Goal: Information Seeking & Learning: Learn about a topic

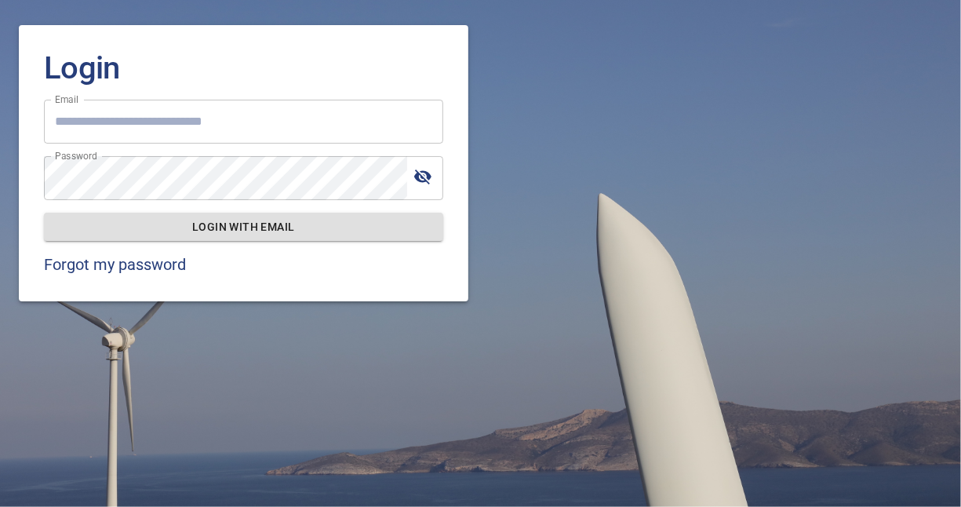
type input "**********"
click at [253, 220] on span "Login with email" at bounding box center [243, 227] width 374 height 20
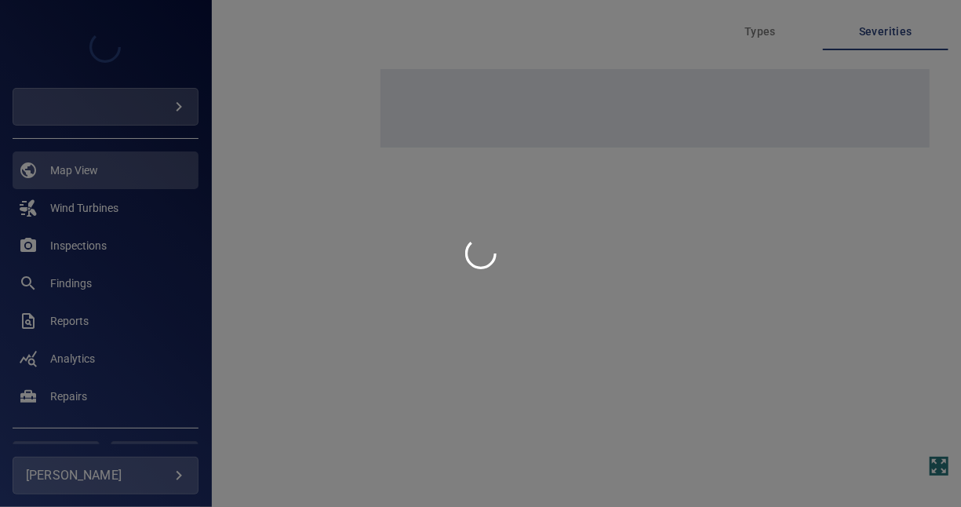
type input "*********"
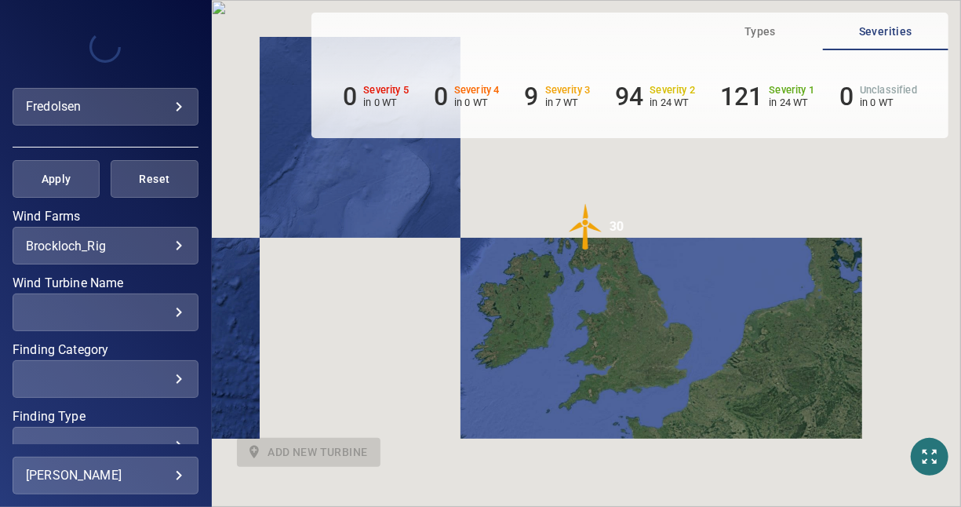
scroll to position [314, 0]
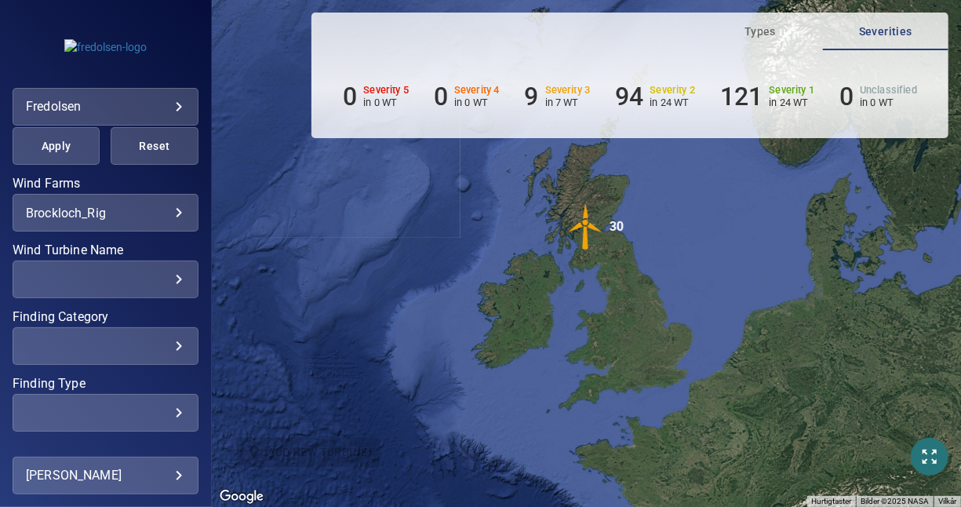
click at [173, 213] on body "**********" at bounding box center [480, 253] width 961 height 507
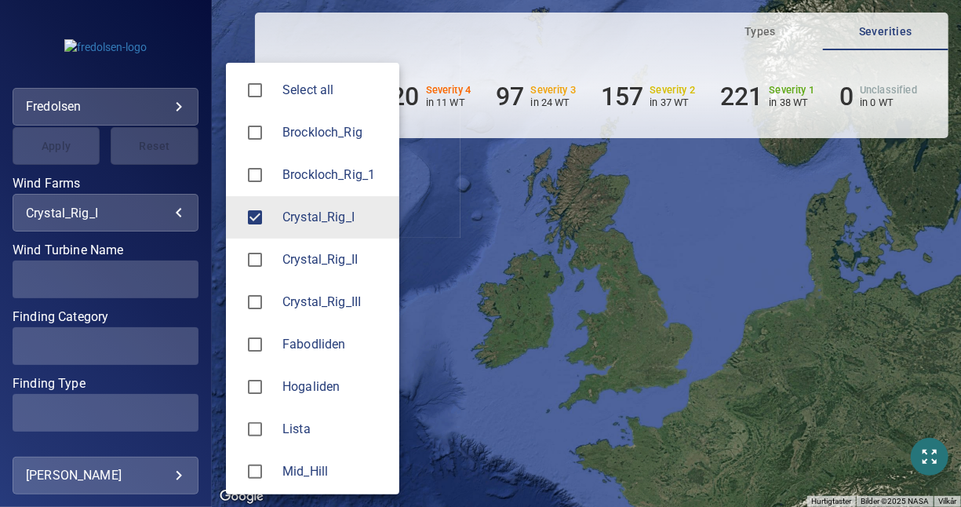
type input "**********"
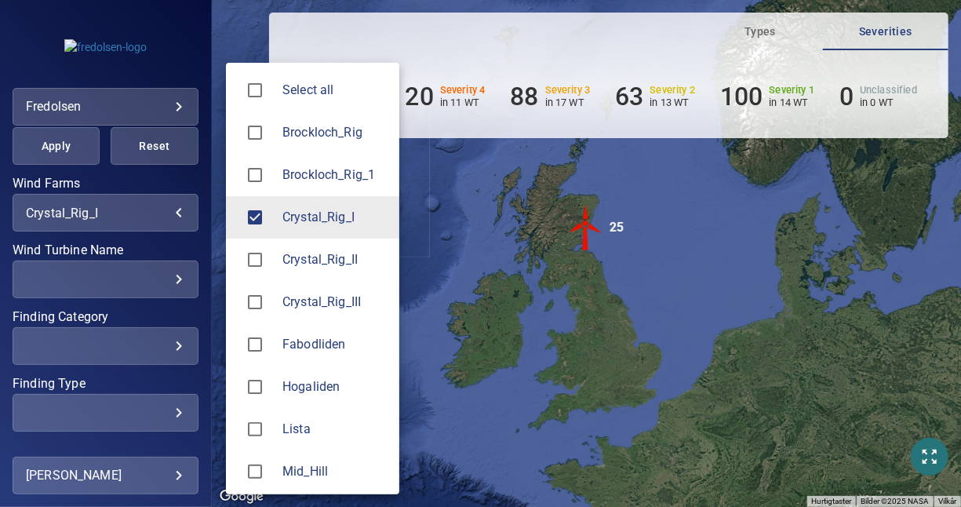
click at [112, 211] on div at bounding box center [480, 253] width 961 height 507
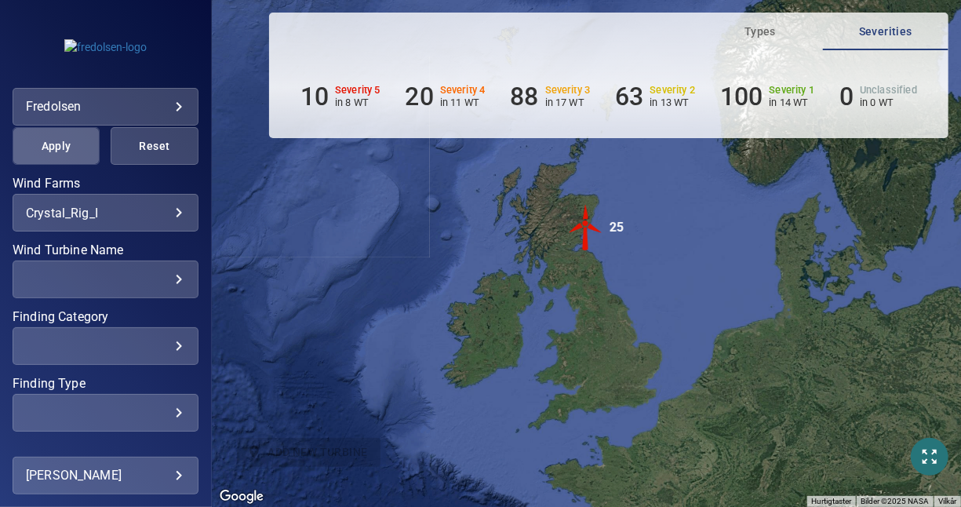
click at [68, 144] on span "Apply" at bounding box center [56, 147] width 48 height 20
click at [321, 93] on h6 "10" at bounding box center [315, 97] width 28 height 30
click at [169, 341] on div "​" at bounding box center [105, 346] width 159 height 15
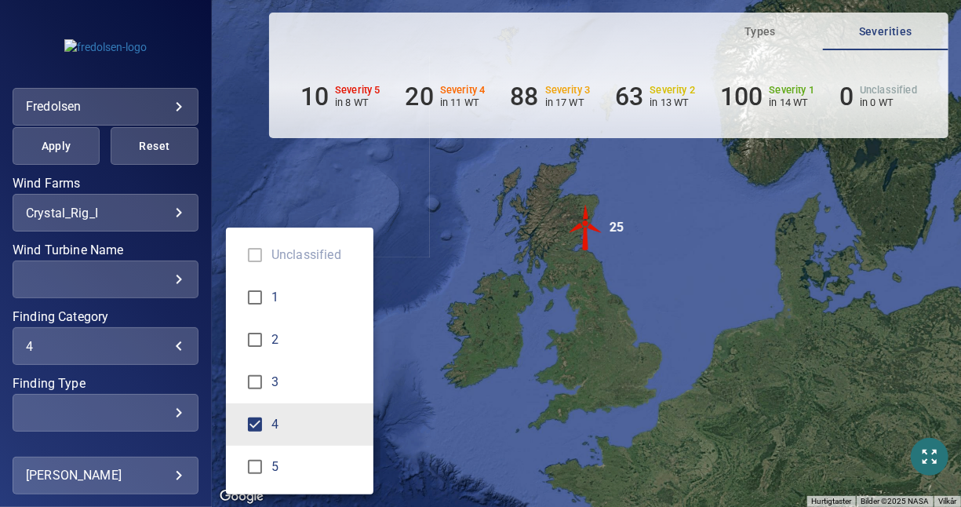
type input "***"
click at [204, 416] on div "Finding Category" at bounding box center [480, 253] width 961 height 507
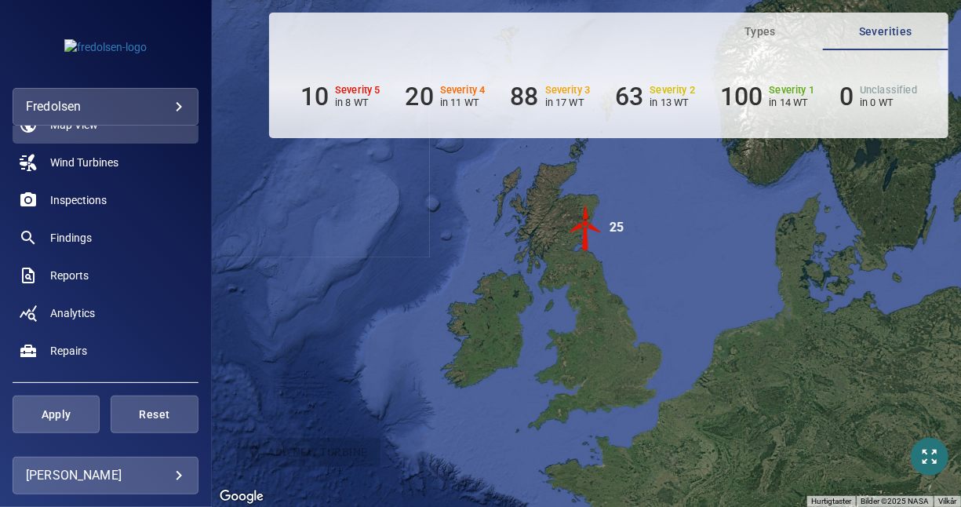
scroll to position [0, 0]
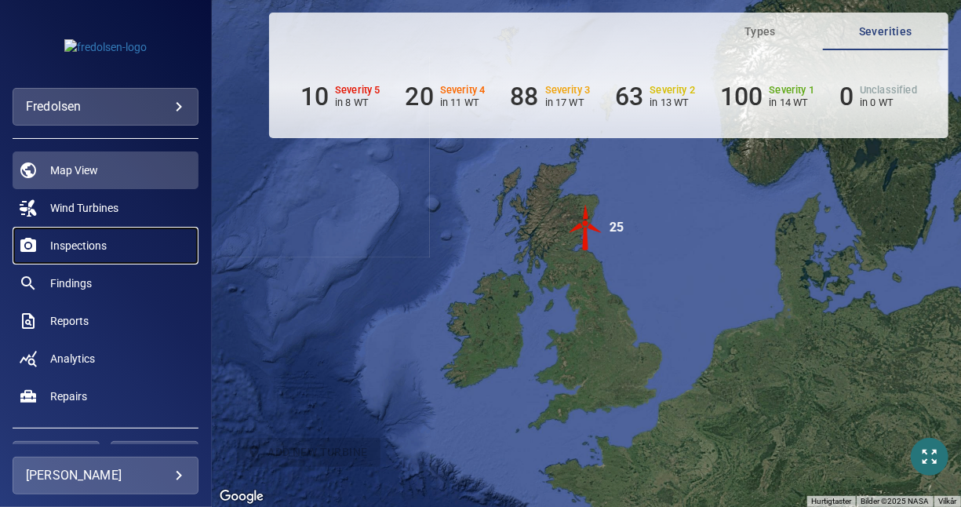
click at [101, 242] on span "Inspections" at bounding box center [78, 246] width 56 height 16
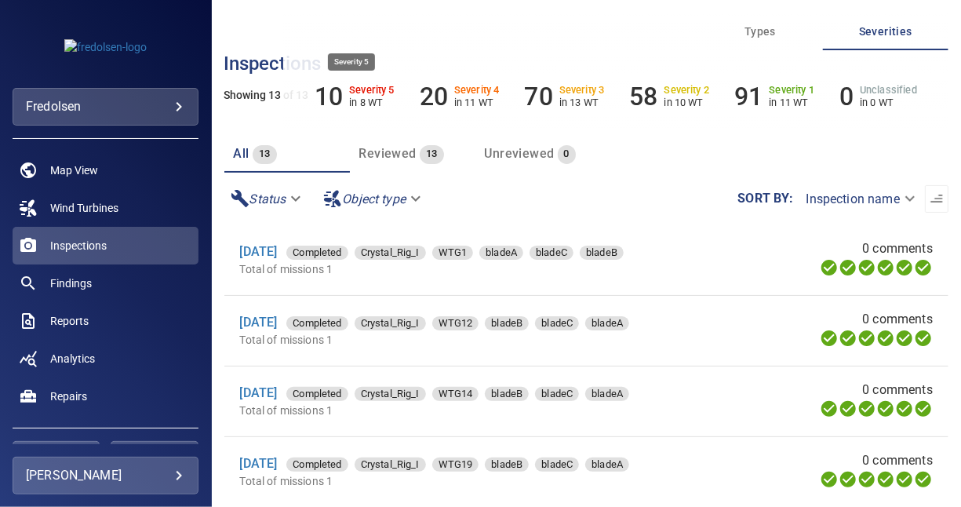
click at [337, 94] on h6 "10" at bounding box center [329, 97] width 28 height 30
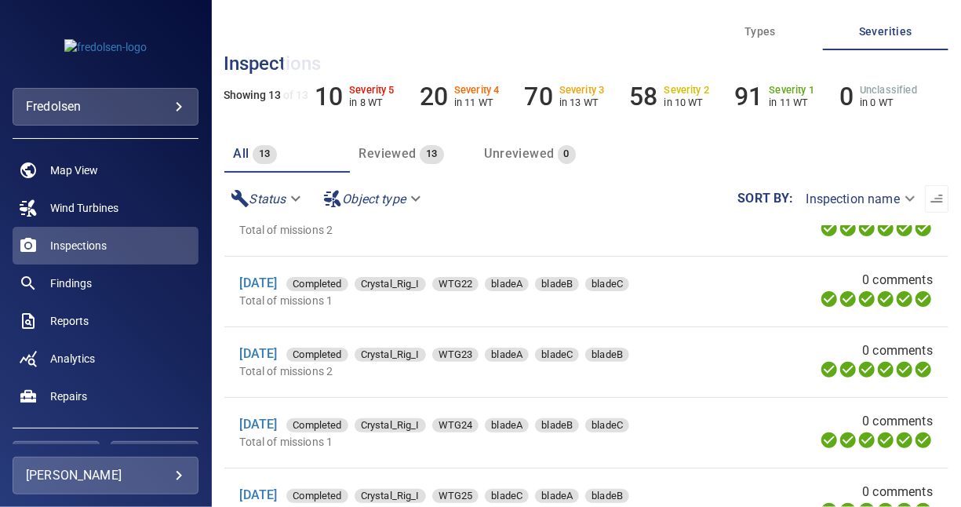
scroll to position [591, 0]
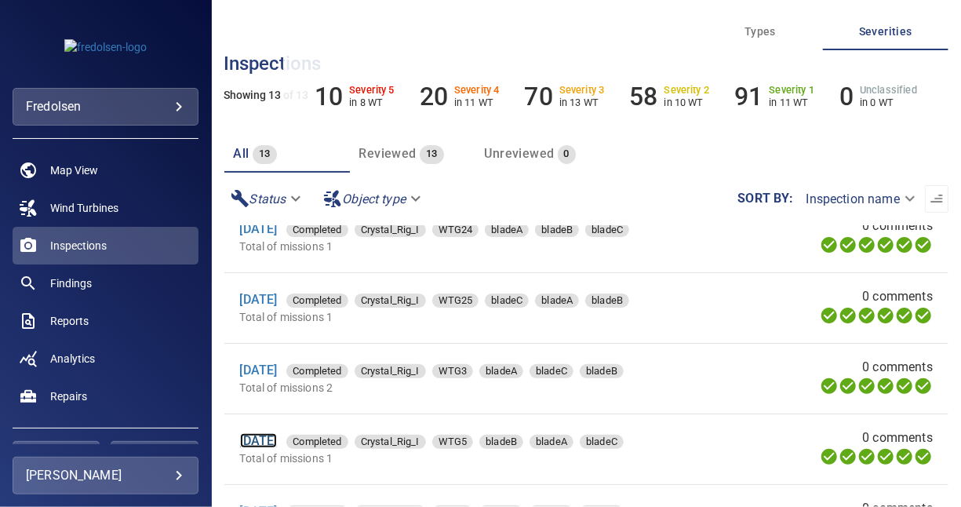
click at [278, 440] on link "[DATE]" at bounding box center [259, 440] width 38 height 15
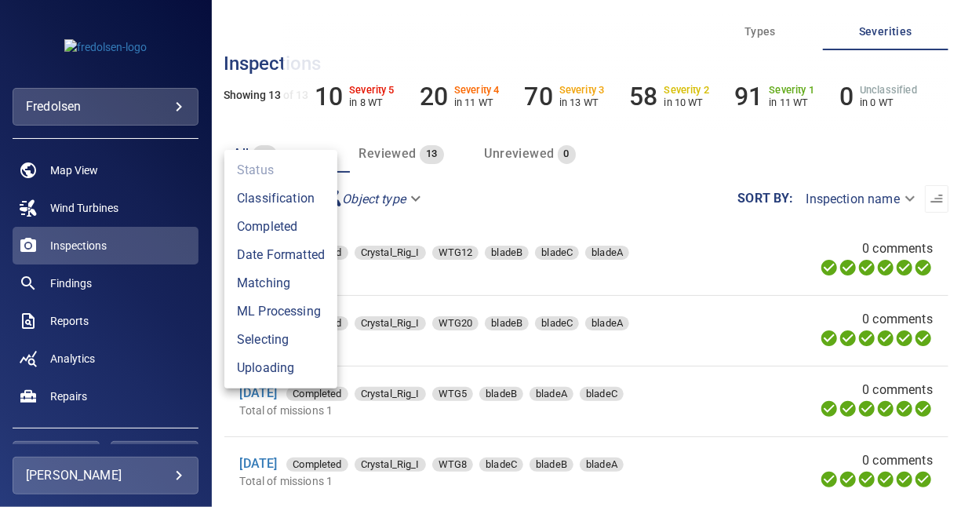
click at [294, 198] on body "**********" at bounding box center [480, 253] width 961 height 507
click at [370, 201] on div at bounding box center [480, 253] width 961 height 507
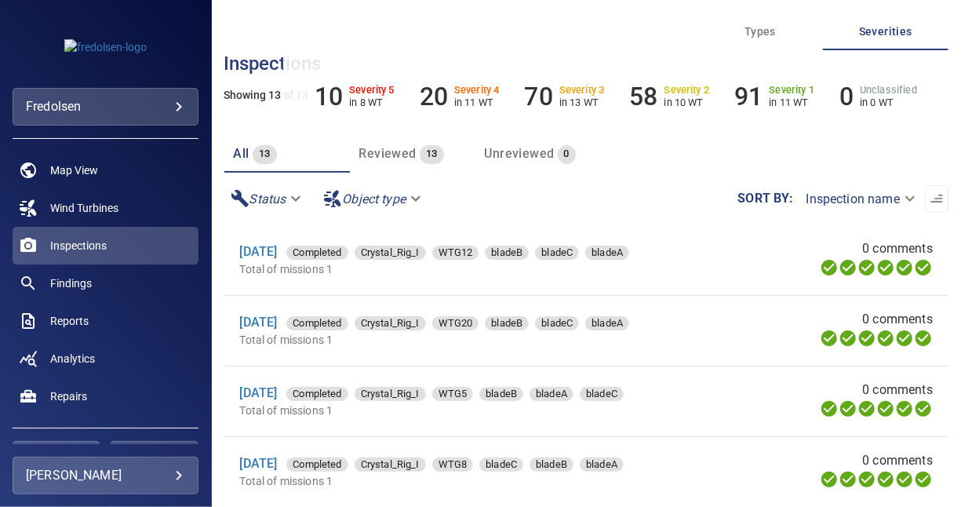
click at [418, 201] on body "**********" at bounding box center [480, 253] width 961 height 507
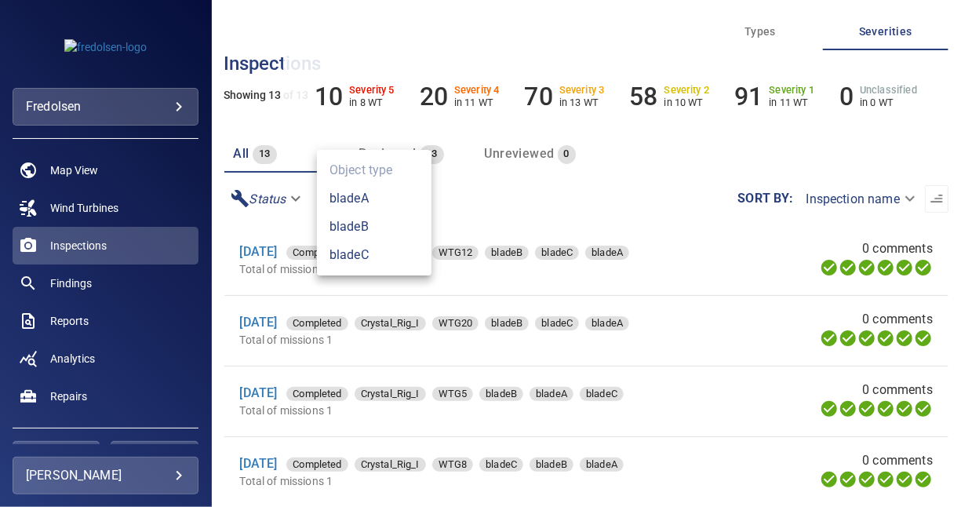
click at [472, 199] on div at bounding box center [480, 253] width 961 height 507
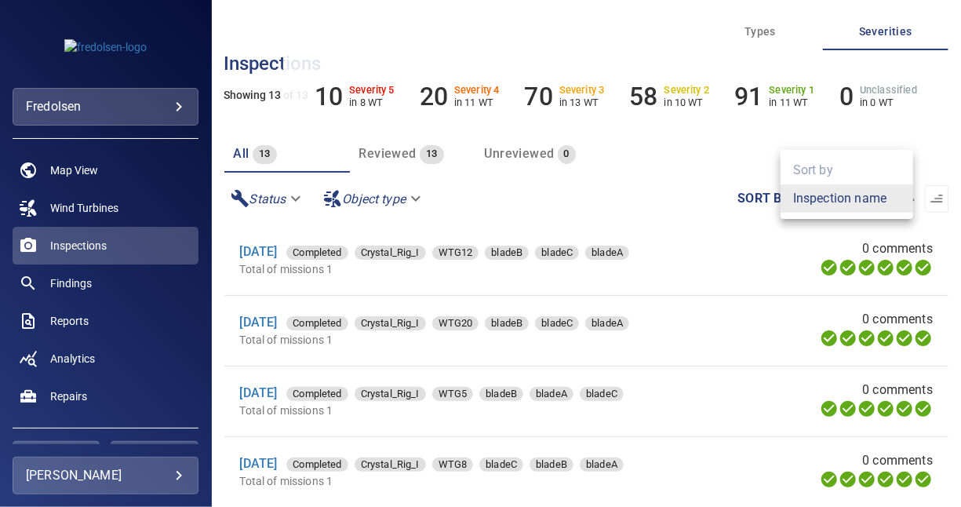
click at [892, 203] on body "**********" at bounding box center [480, 253] width 961 height 507
click at [583, 213] on div at bounding box center [480, 253] width 961 height 507
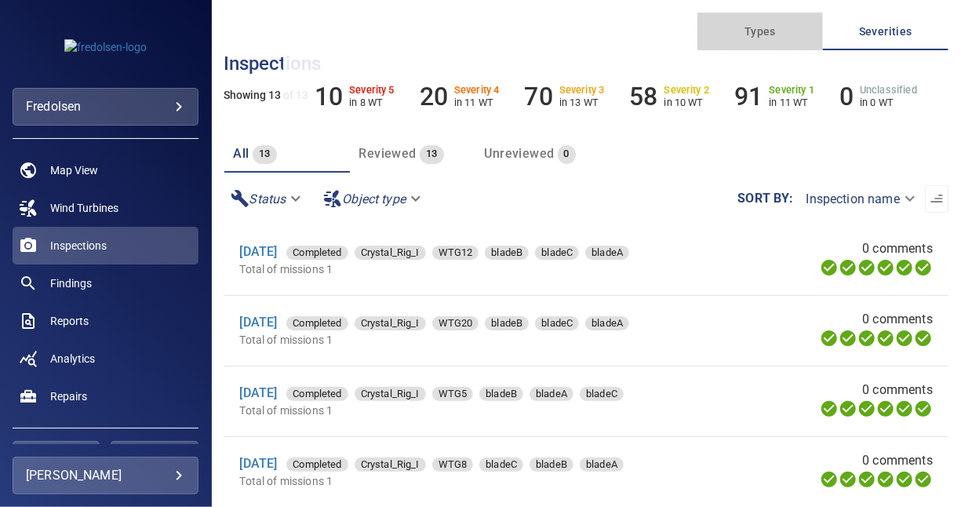
click at [768, 31] on span "Types" at bounding box center [760, 32] width 107 height 20
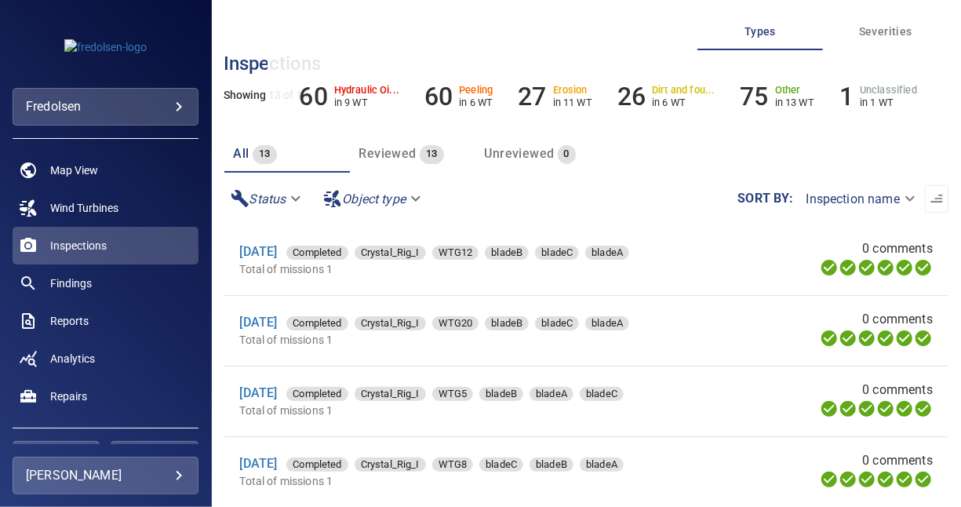
click at [861, 33] on span "Severities" at bounding box center [886, 32] width 107 height 20
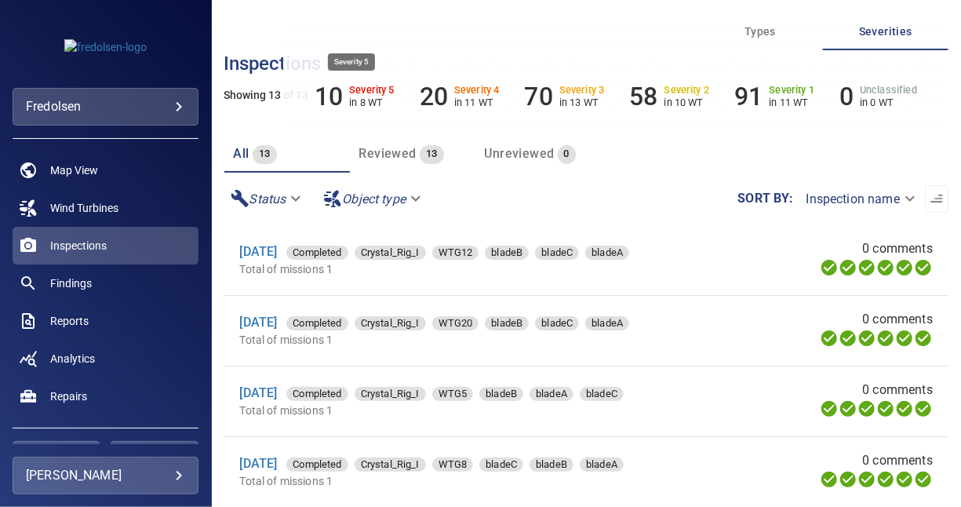
click at [330, 92] on h6 "10" at bounding box center [329, 97] width 28 height 30
click at [88, 275] on span "Findings" at bounding box center [71, 283] width 42 height 16
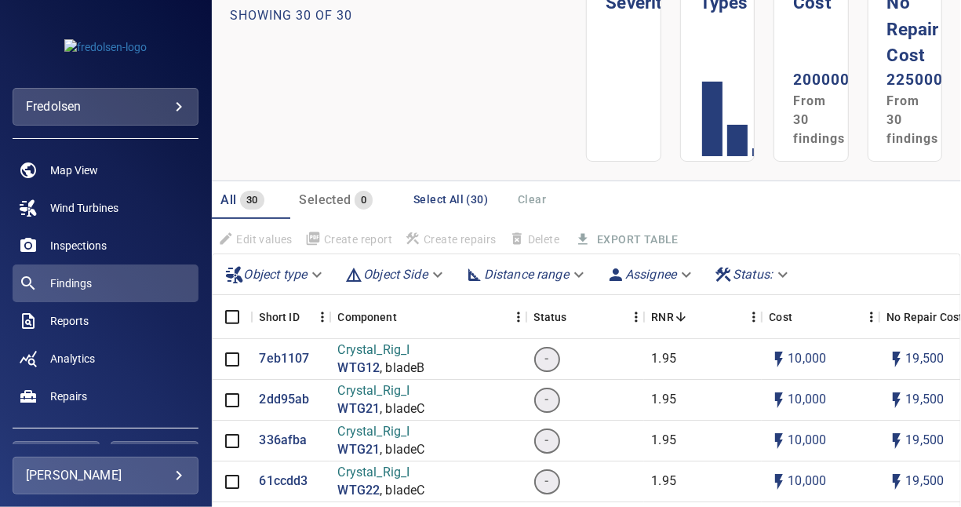
scroll to position [157, 0]
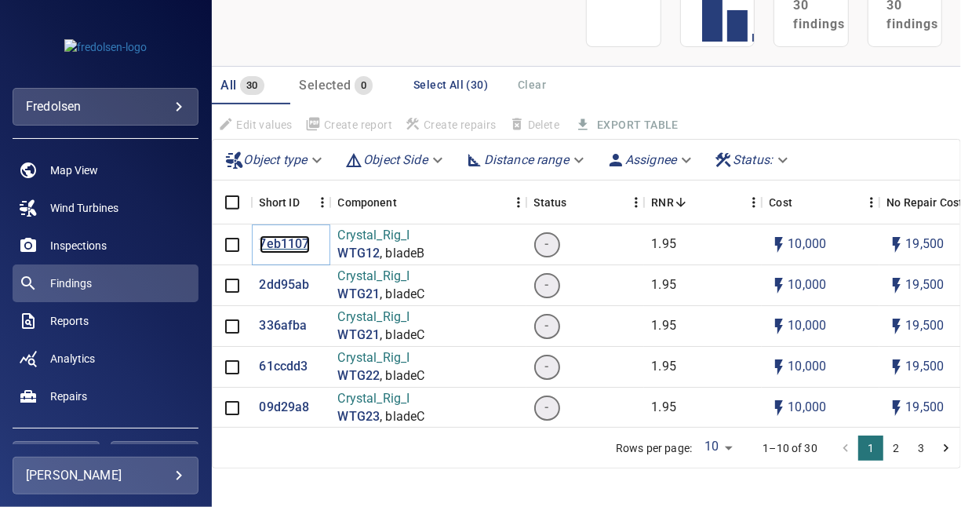
click at [282, 240] on p "7eb1107" at bounding box center [285, 244] width 50 height 18
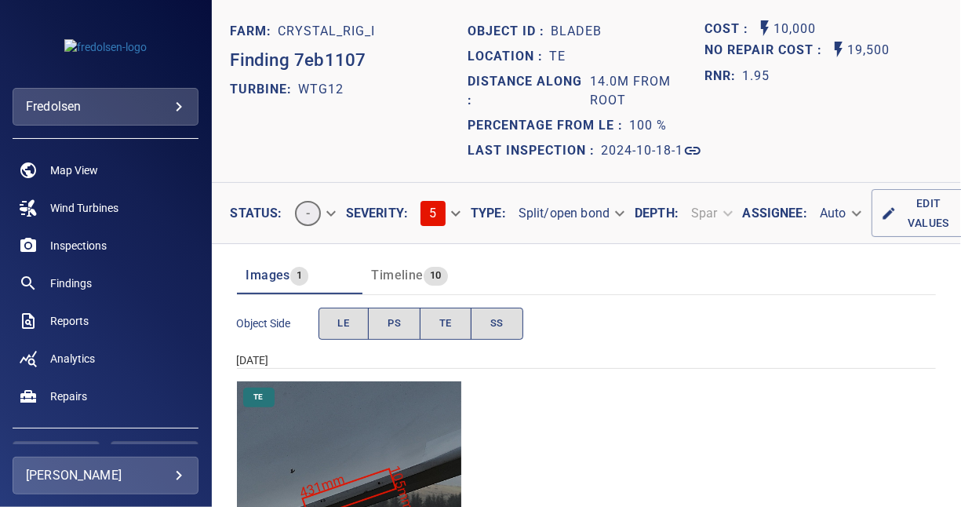
scroll to position [162, 0]
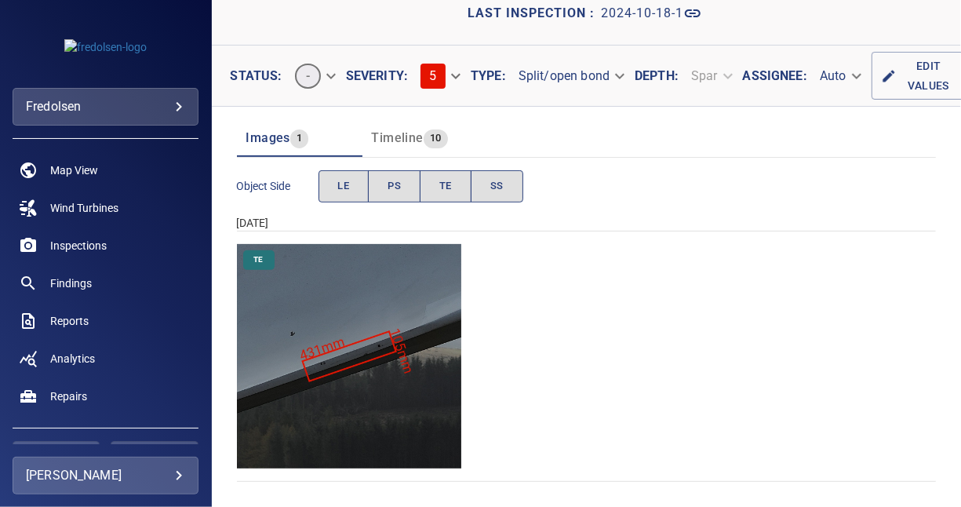
click at [326, 356] on img "Crystal_Rig_I/WTG12/2024-10-18-1/2024-10-18-1/image27wp30.jpg" at bounding box center [349, 356] width 225 height 225
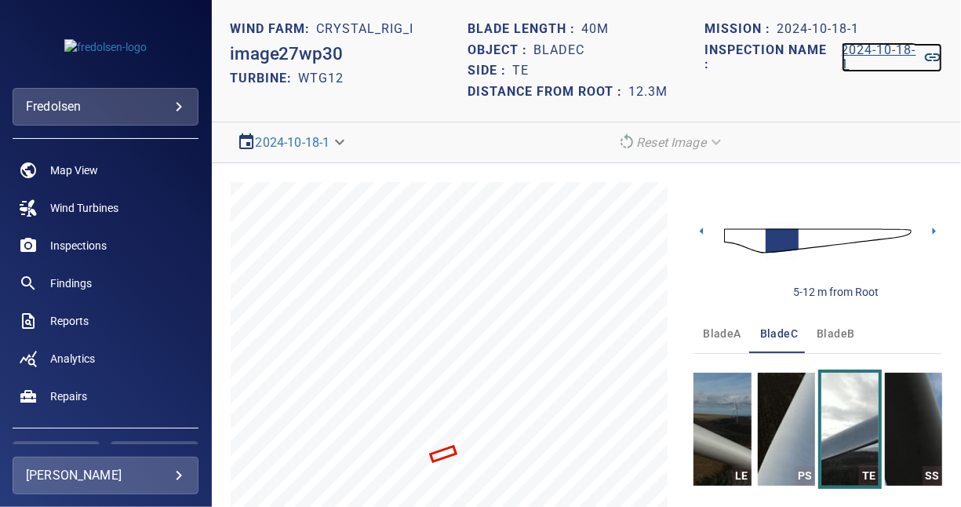
click at [924, 55] on icon at bounding box center [933, 57] width 19 height 19
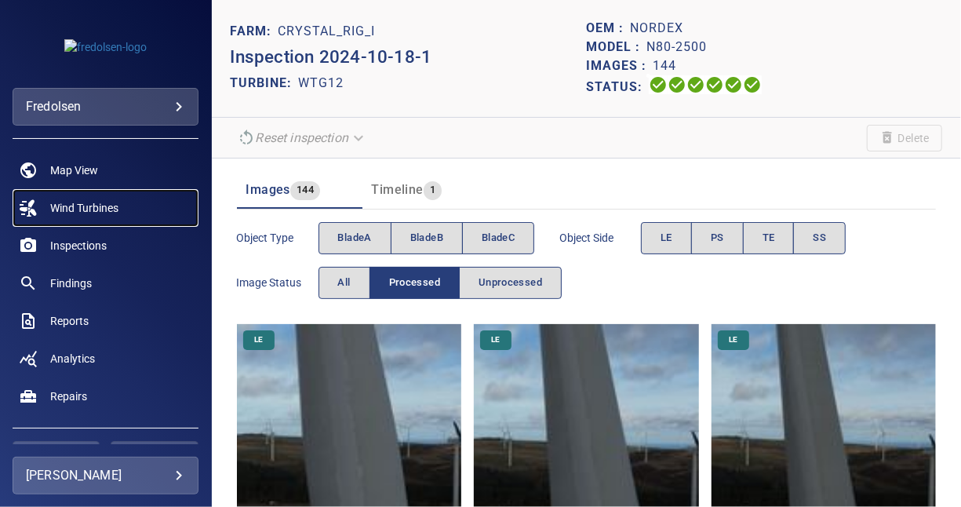
click at [55, 205] on span "Wind Turbines" at bounding box center [84, 208] width 68 height 16
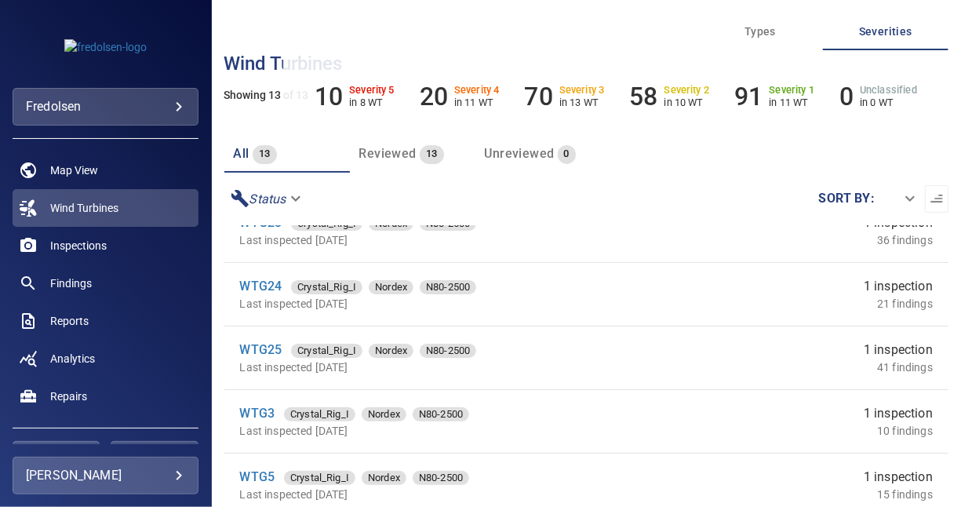
scroll to position [496, 0]
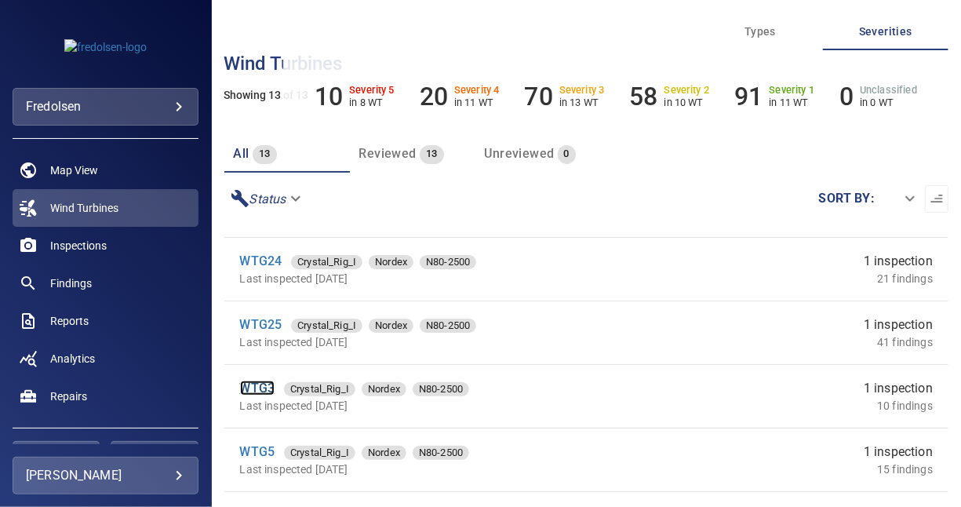
click at [256, 388] on link "WTG3" at bounding box center [257, 388] width 35 height 15
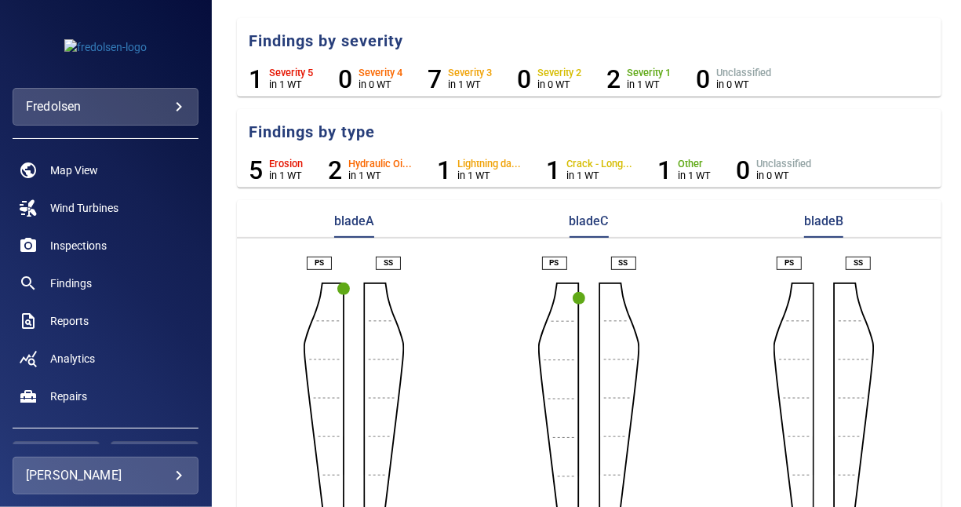
scroll to position [162, 0]
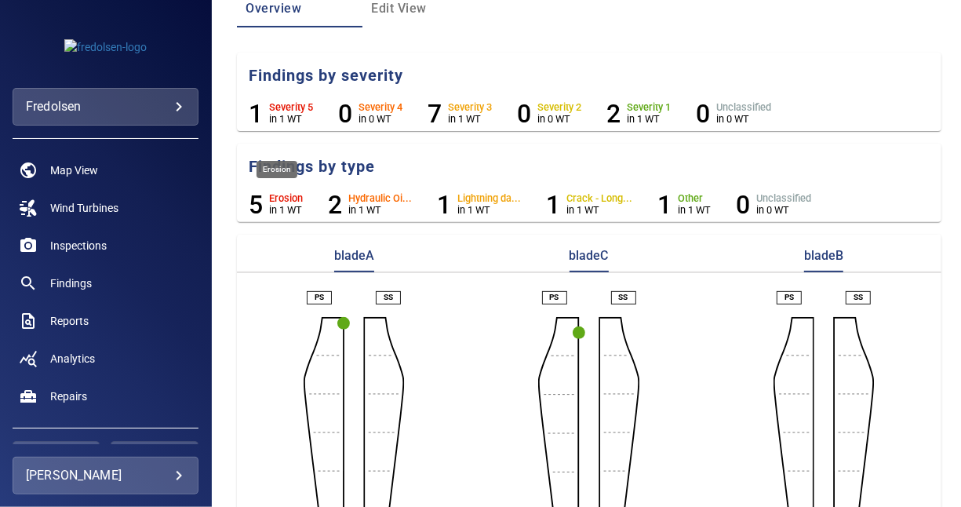
click at [258, 206] on h6 "5" at bounding box center [257, 205] width 14 height 30
click at [262, 200] on h6 "5" at bounding box center [257, 205] width 14 height 30
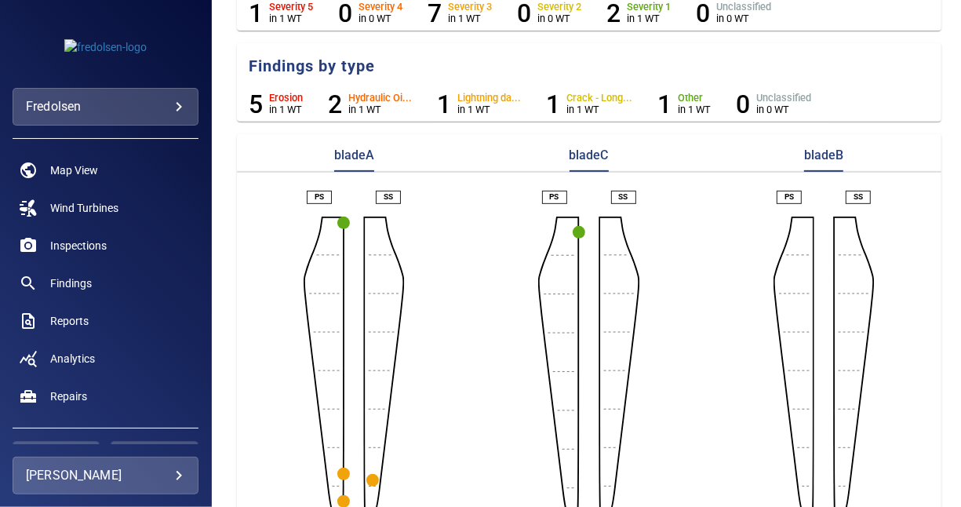
scroll to position [319, 0]
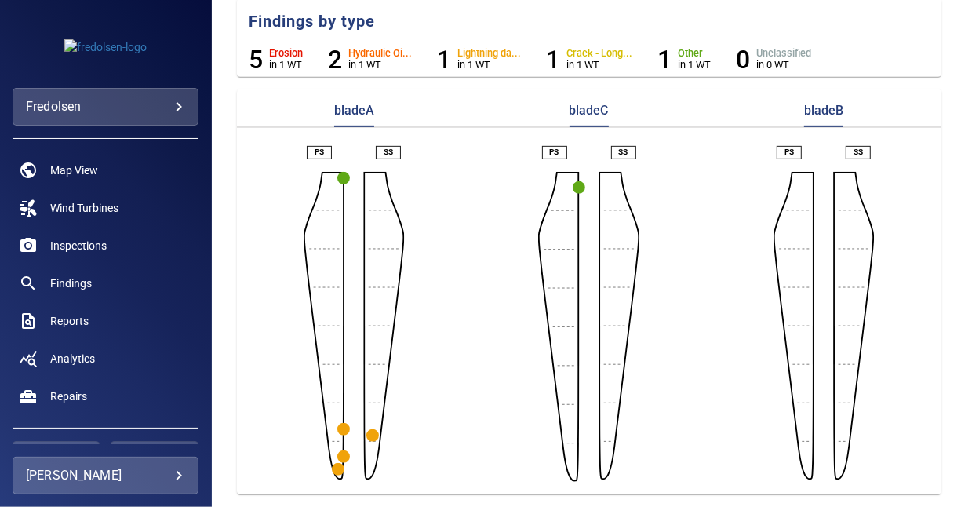
click at [342, 423] on circle "button" at bounding box center [343, 429] width 13 height 13
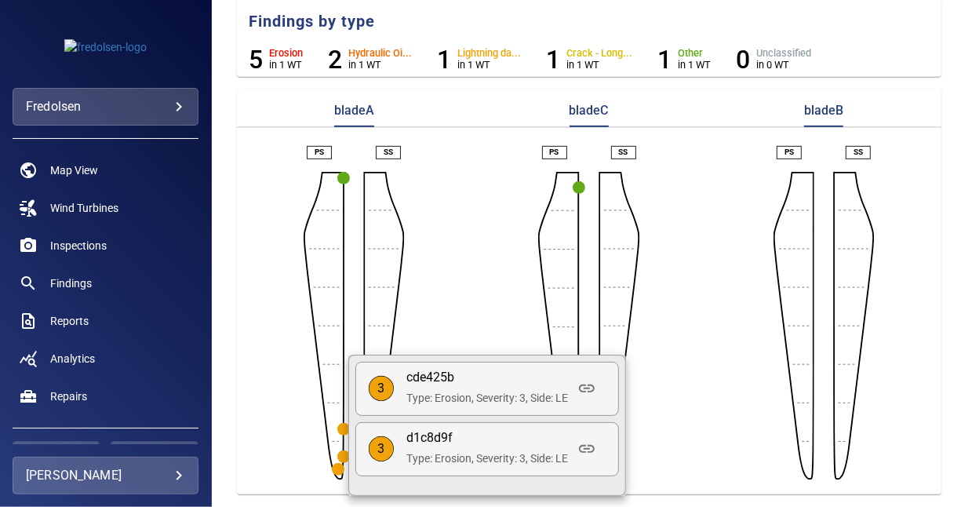
click at [335, 454] on div at bounding box center [480, 253] width 961 height 507
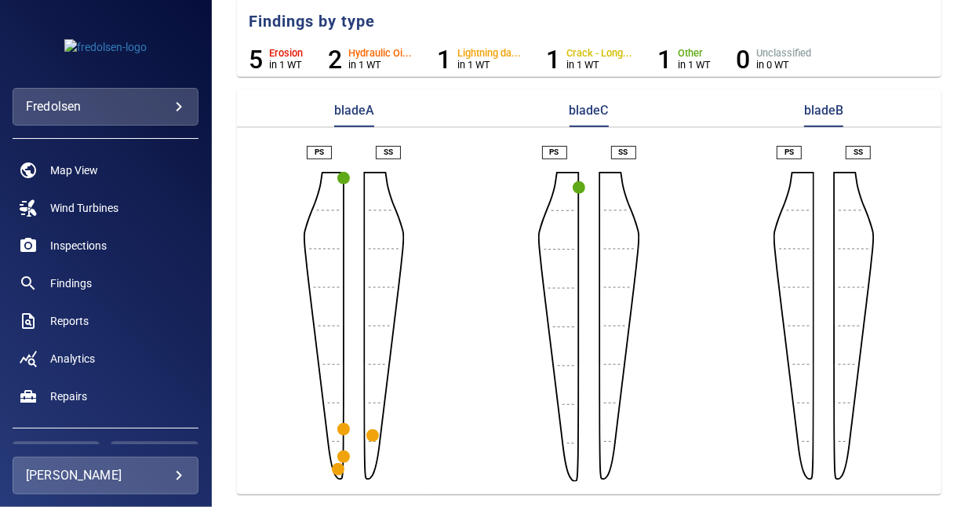
click at [335, 463] on circle "button" at bounding box center [338, 469] width 13 height 13
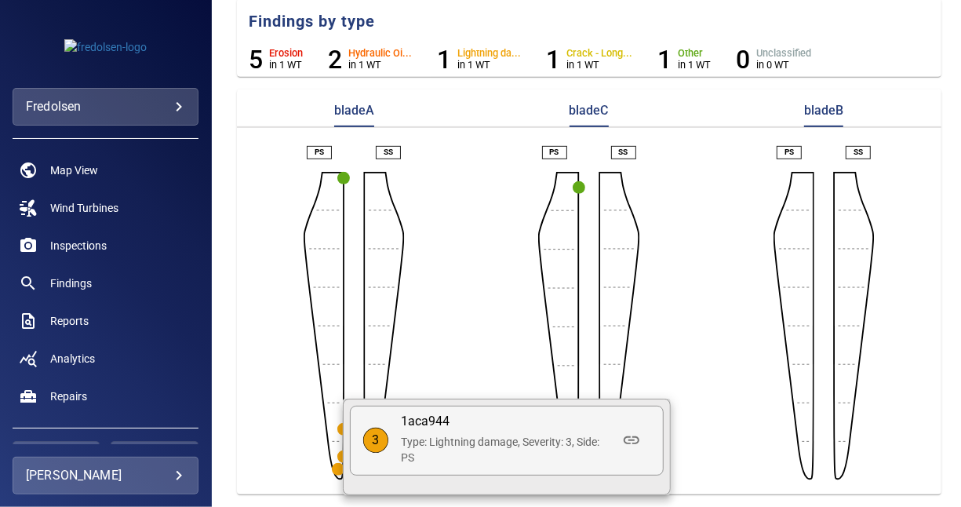
click at [335, 457] on div at bounding box center [480, 253] width 961 height 507
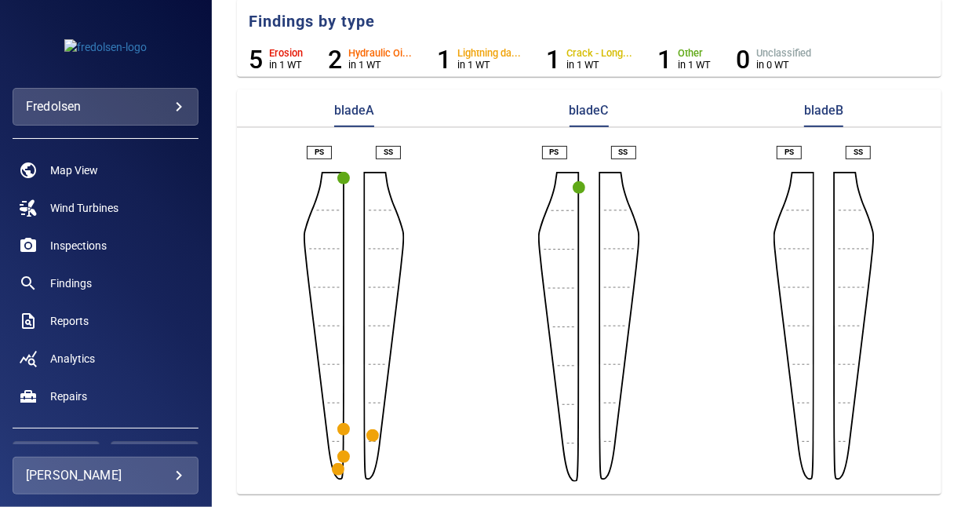
click at [334, 463] on circle "button" at bounding box center [338, 469] width 13 height 13
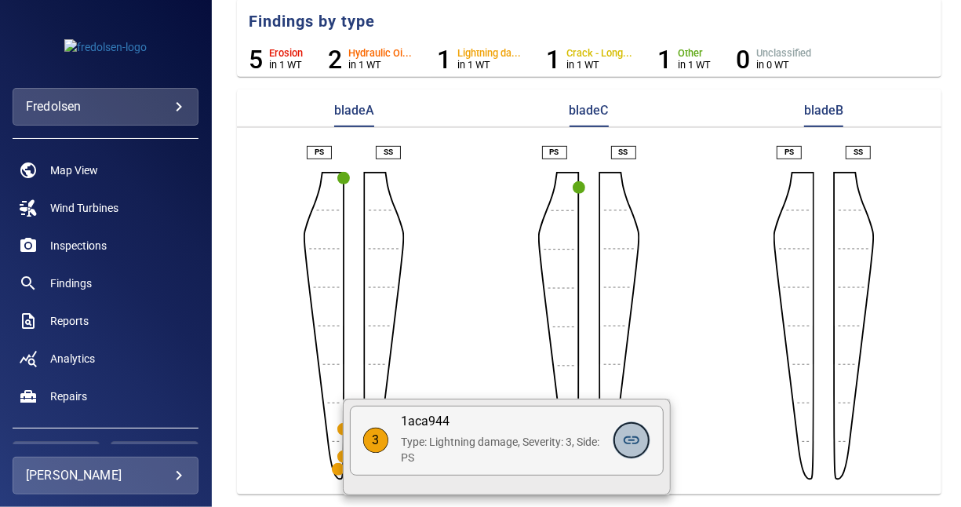
click at [629, 436] on icon at bounding box center [632, 440] width 16 height 8
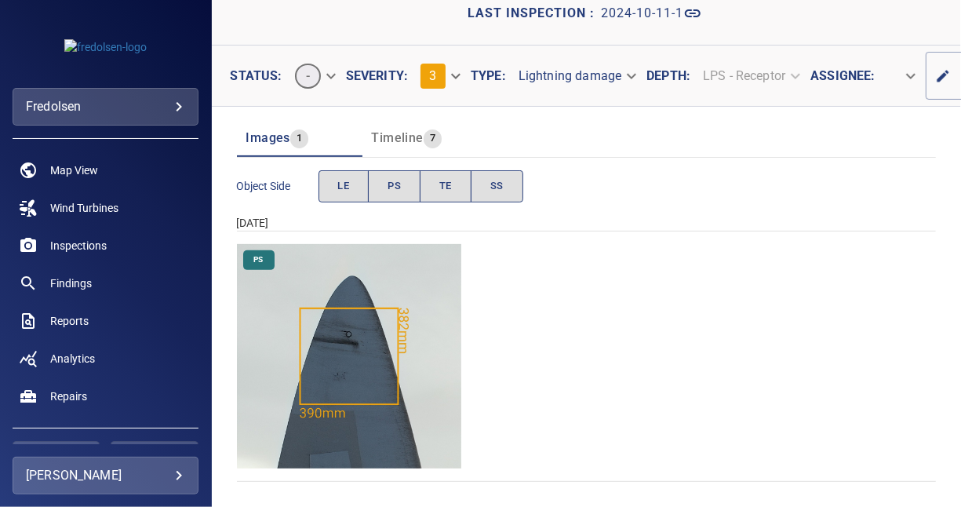
scroll to position [162, 0]
click at [329, 334] on img "Crystal_Rig_I/WTG3/2024-10-11-1/2024-10-11-1/image13wp15.jpg" at bounding box center [349, 356] width 225 height 225
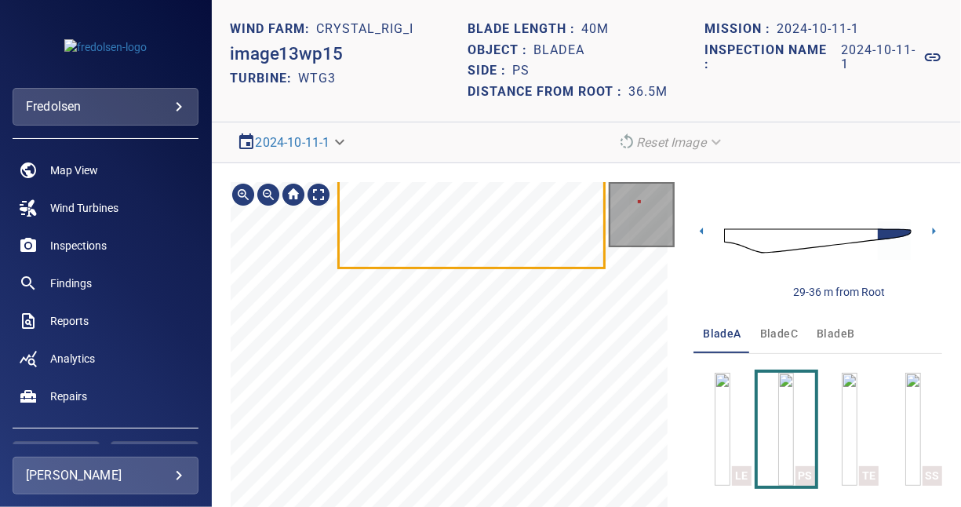
scroll to position [106, 0]
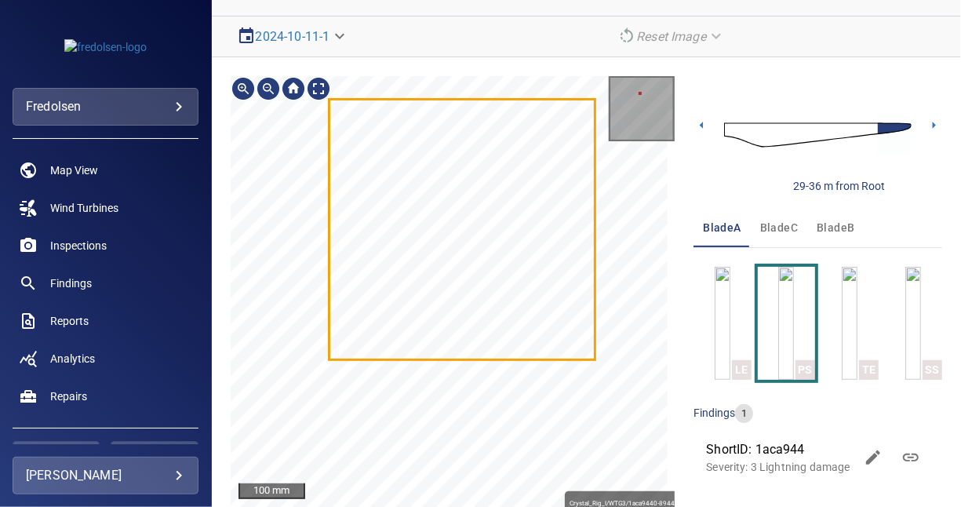
click at [459, 463] on div "Crystal_Rig_I/WTG3/1aca9440-8944-11ef-9dc9-d7173659676c Severity 3 Lightning da…" at bounding box center [453, 292] width 445 height 432
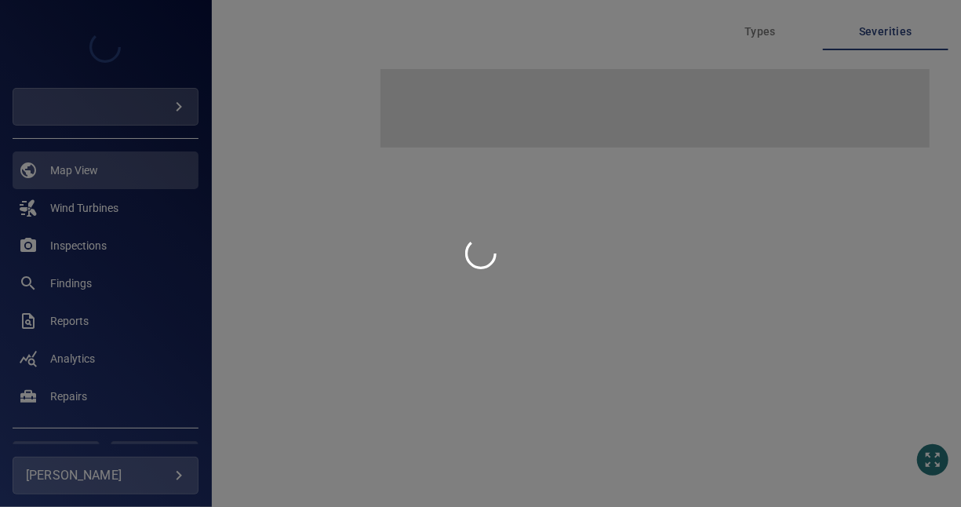
type input "*********"
